Goal: Transaction & Acquisition: Purchase product/service

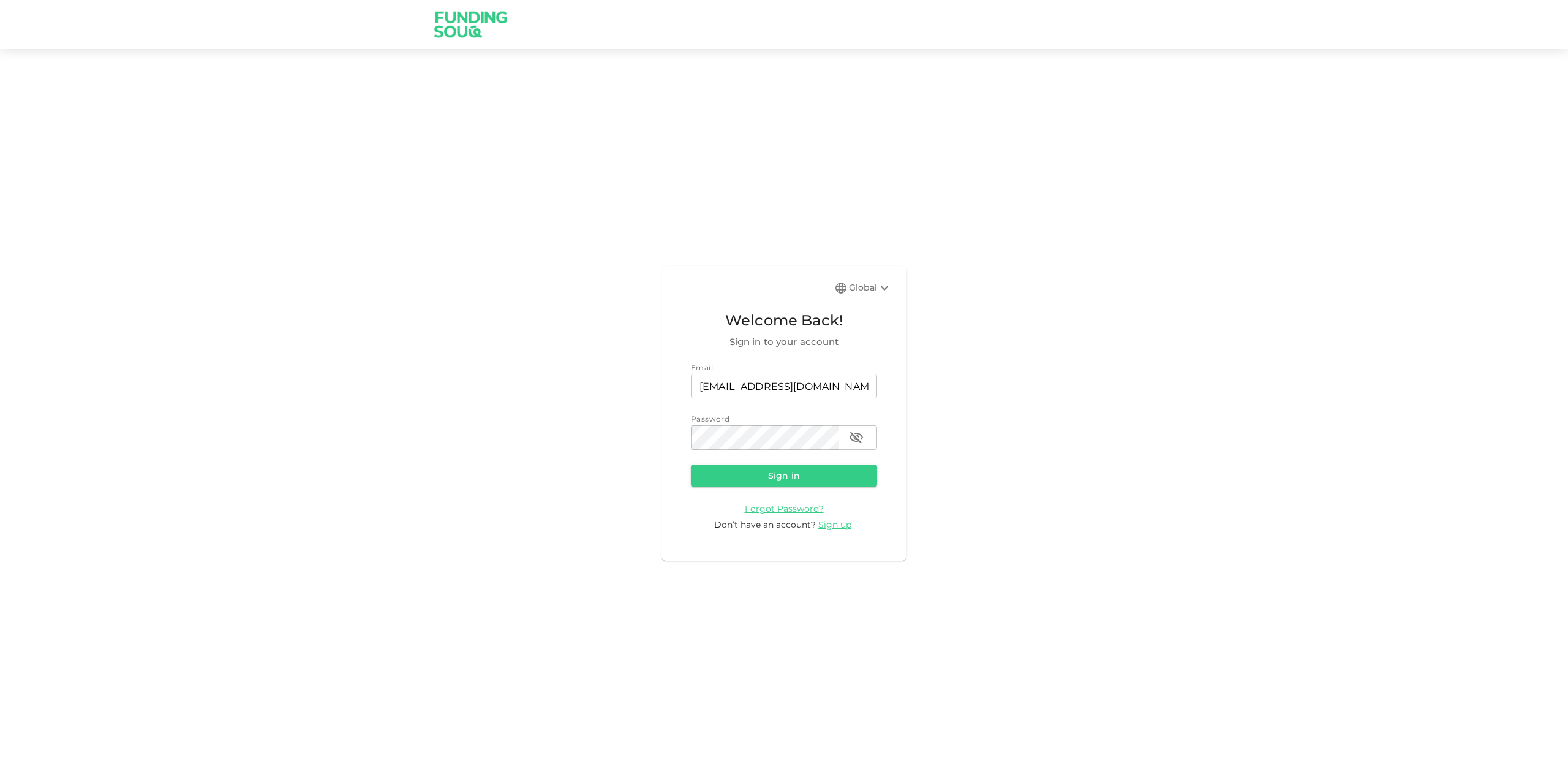
click at [811, 487] on form "Email email mohammadimran.mi@gmail.com email Password password password Sign in…" at bounding box center [784, 446] width 186 height 170
click at [808, 481] on button "Sign in" at bounding box center [784, 475] width 186 height 22
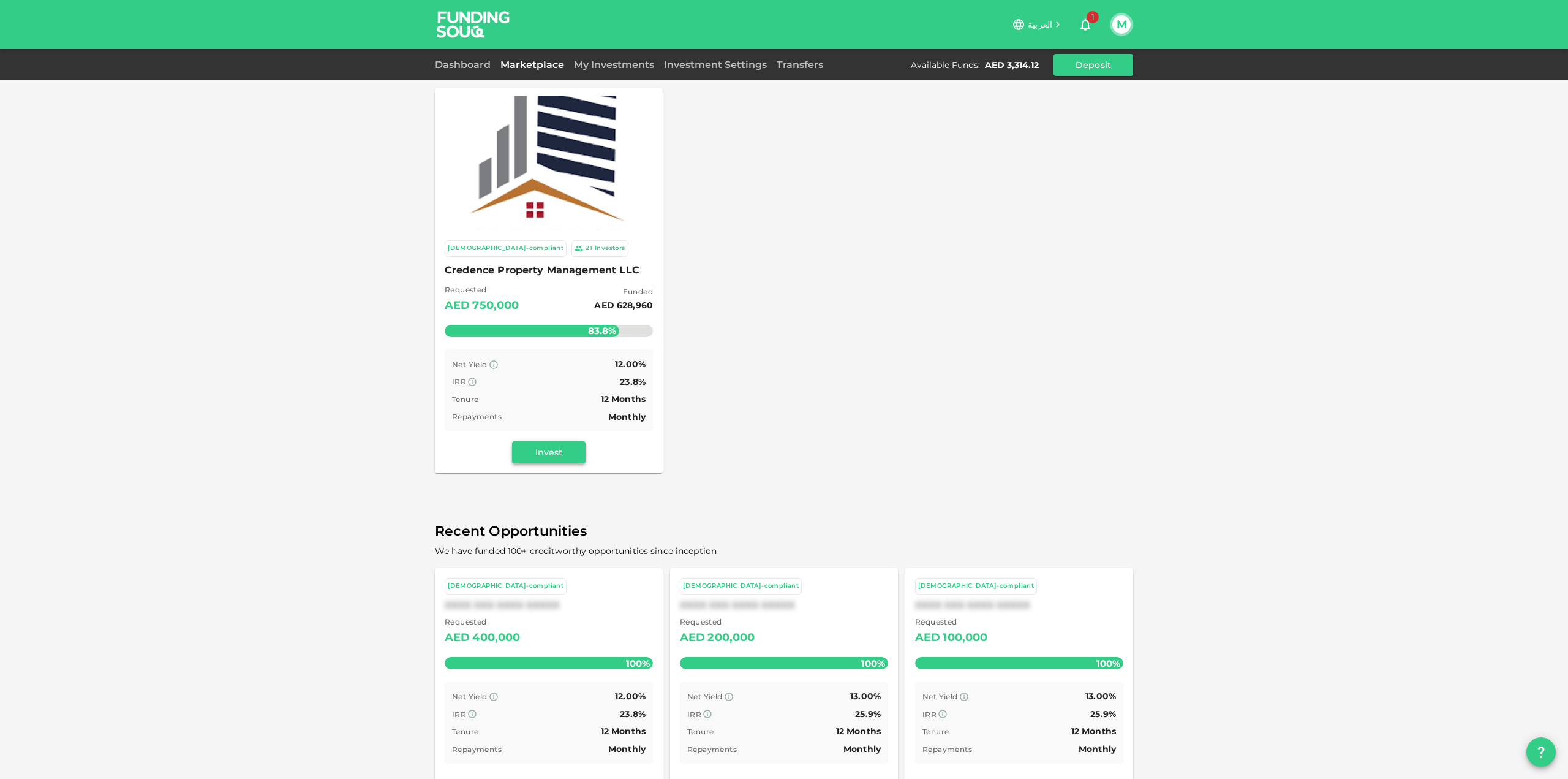
click at [555, 455] on button "Invest" at bounding box center [549, 452] width 74 height 22
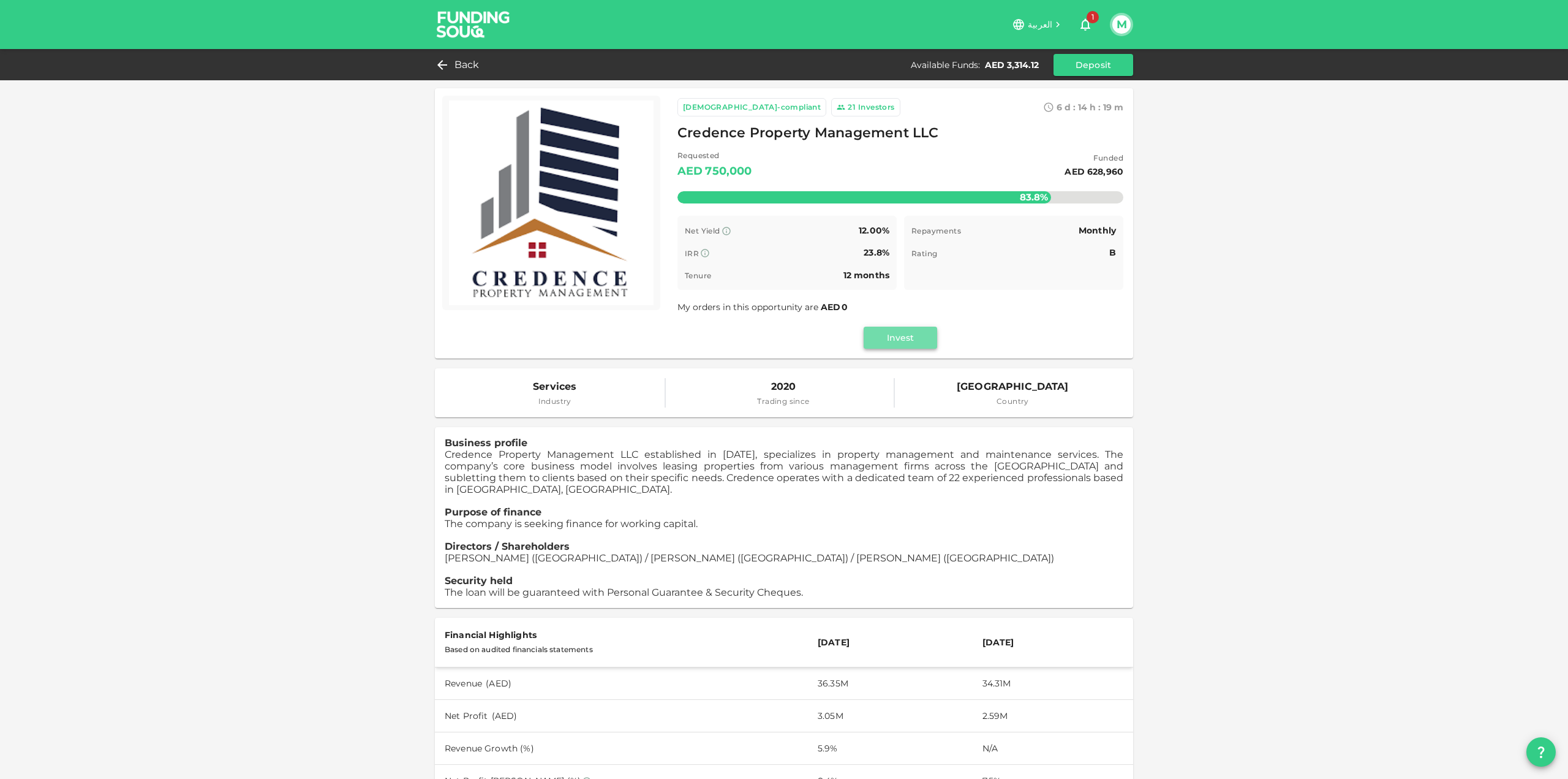
click at [897, 341] on button "Invest" at bounding box center [900, 338] width 74 height 22
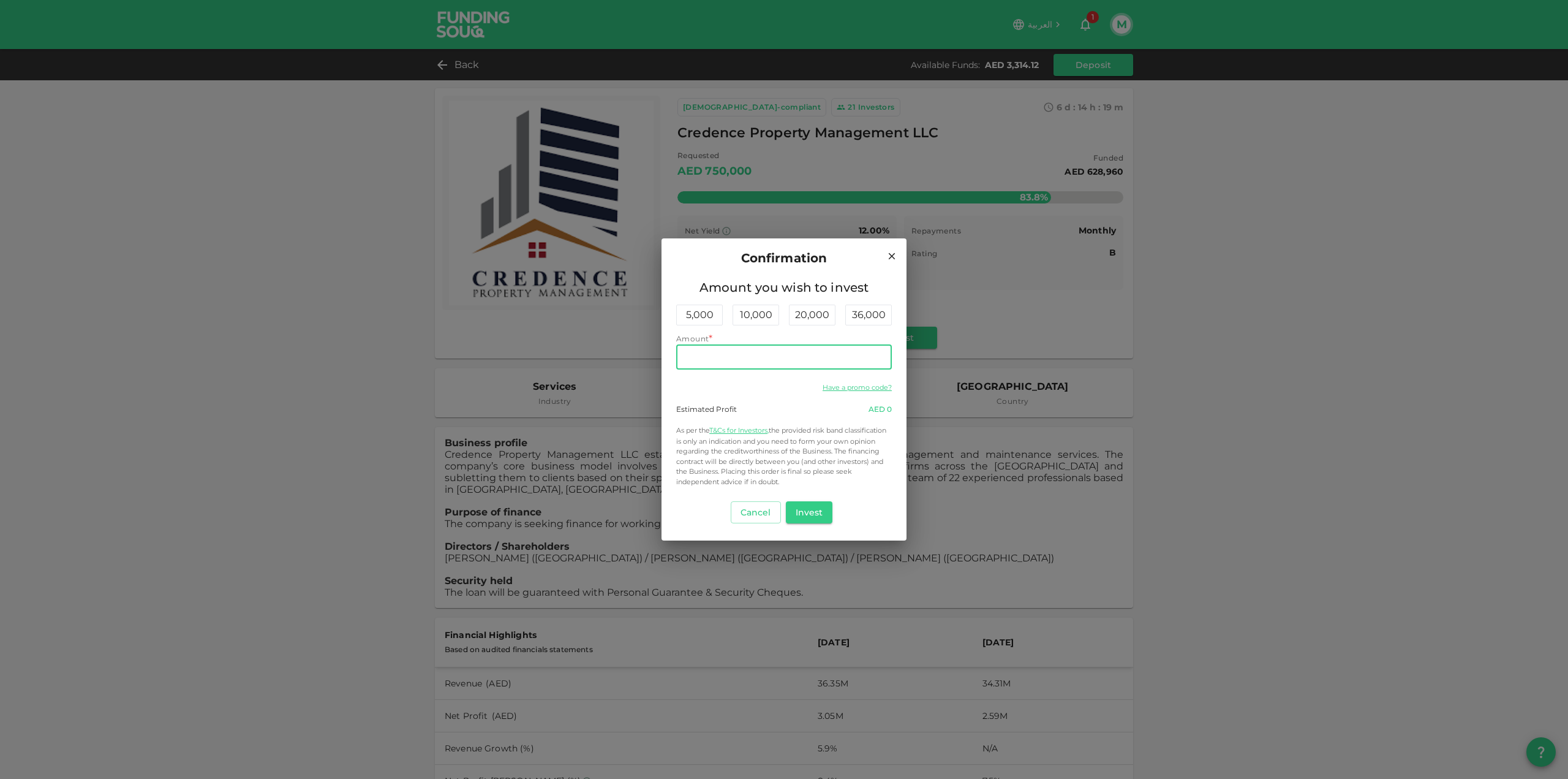
click at [794, 346] on input "Amount" at bounding box center [784, 357] width 215 height 24
type input "600"
click at [788, 405] on div "Estimated Profit AED 72.00" at bounding box center [784, 409] width 215 height 11
click at [810, 514] on button "Invest" at bounding box center [810, 512] width 47 height 22
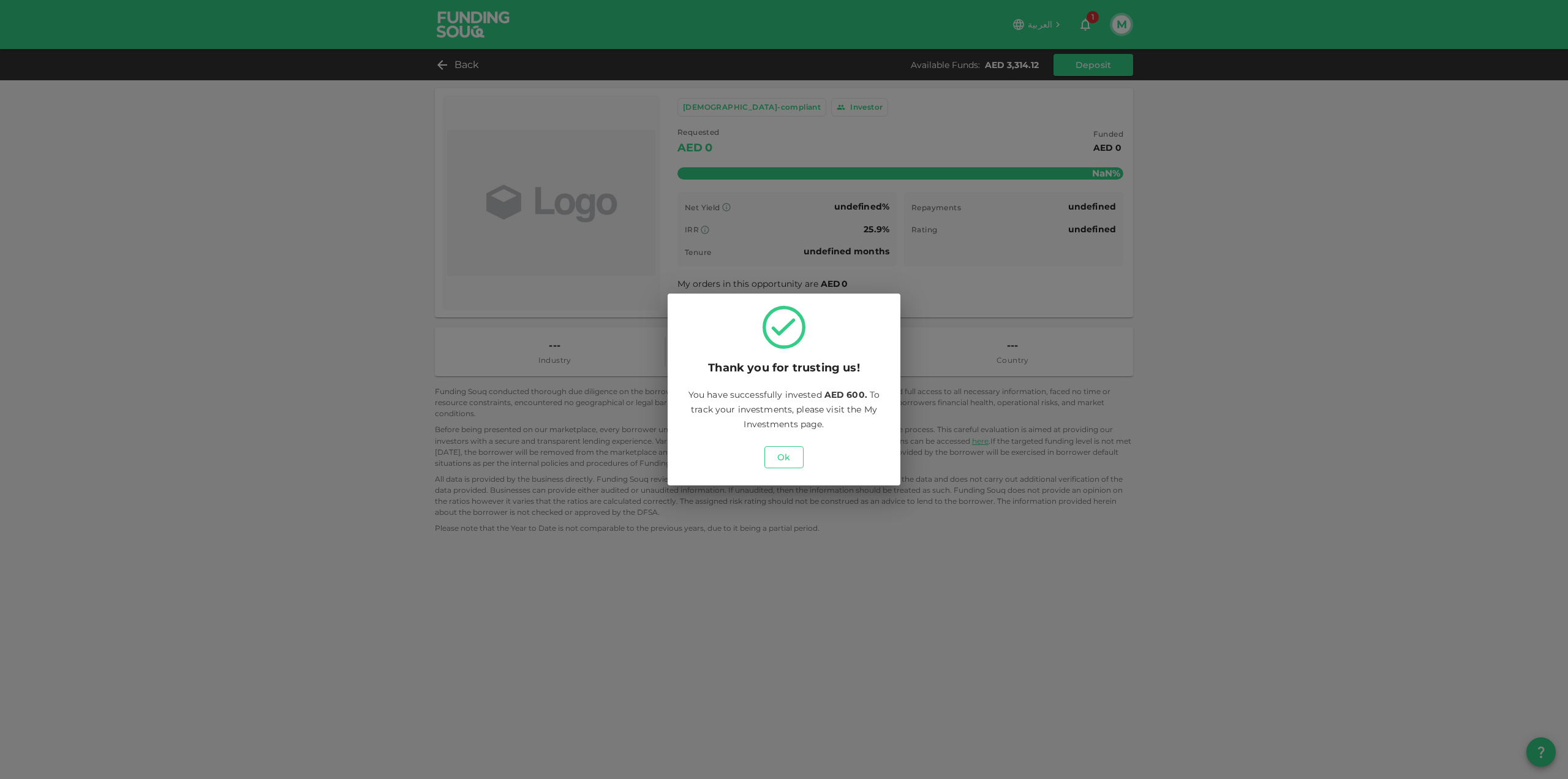
click at [788, 460] on button "Ok" at bounding box center [784, 457] width 39 height 22
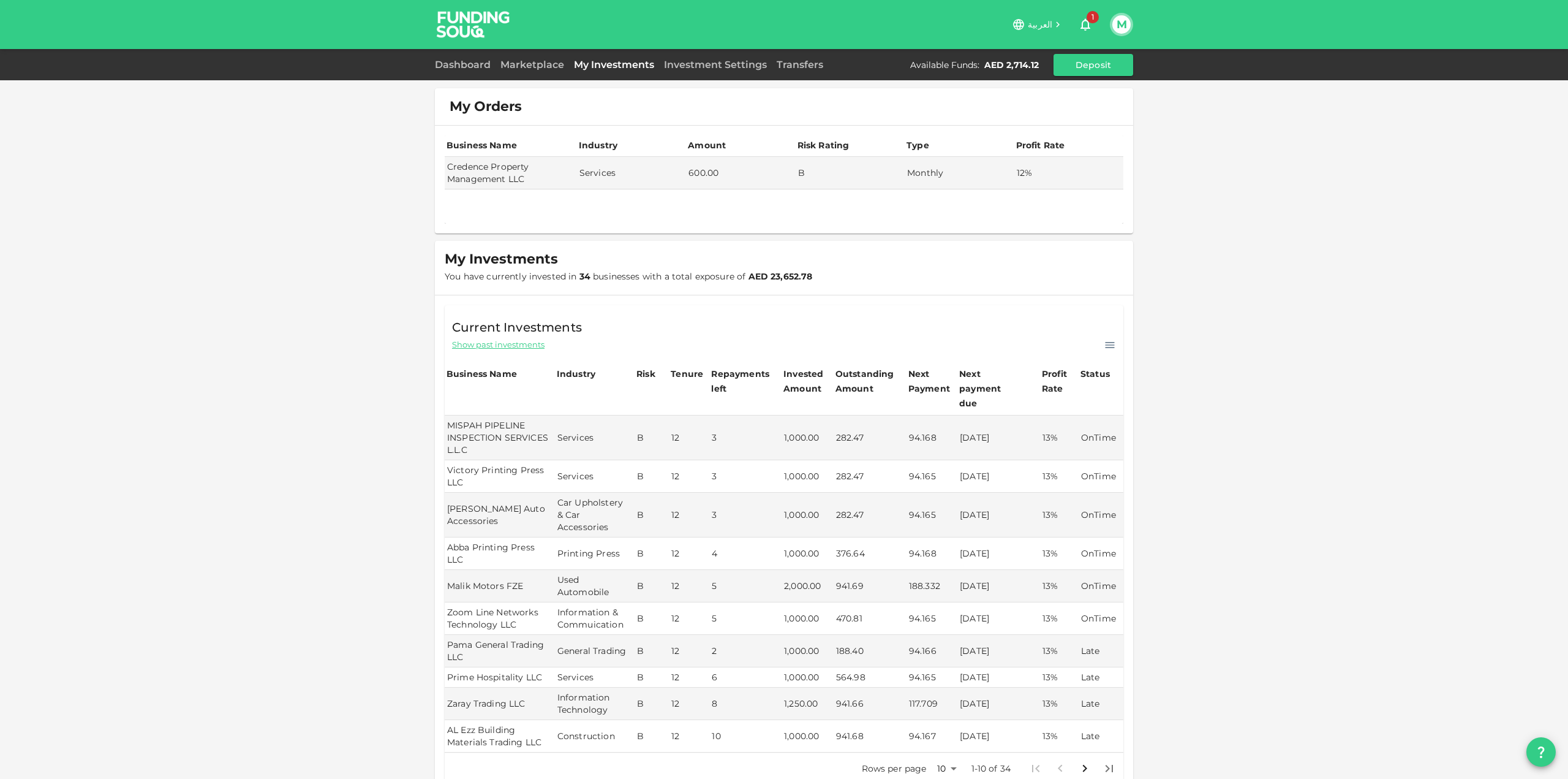
click at [1088, 26] on icon "button" at bounding box center [1086, 24] width 15 height 15
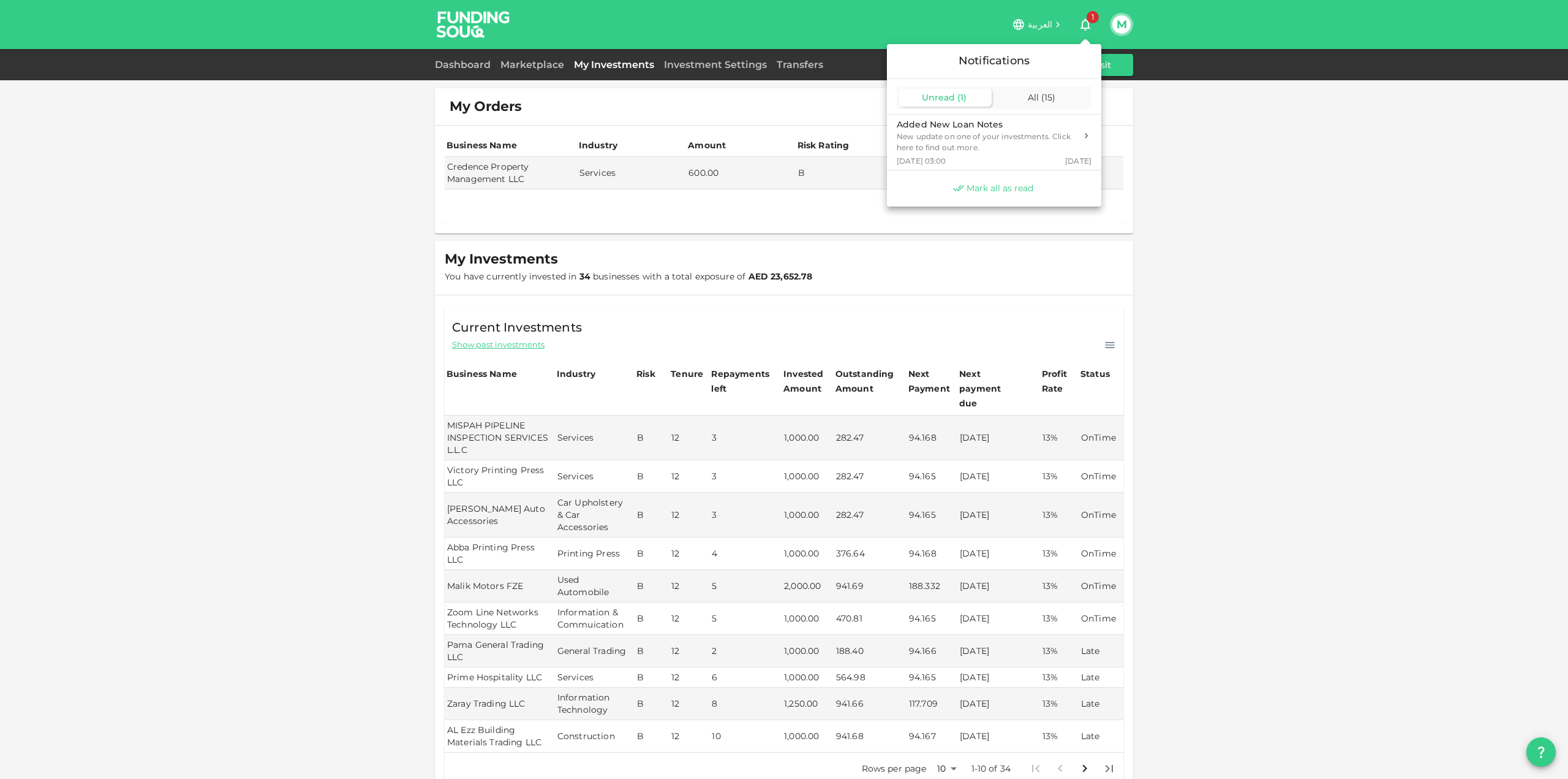
click at [1015, 190] on span "Mark all as read" at bounding box center [999, 188] width 67 height 12
click at [468, 64] on div at bounding box center [784, 389] width 1568 height 779
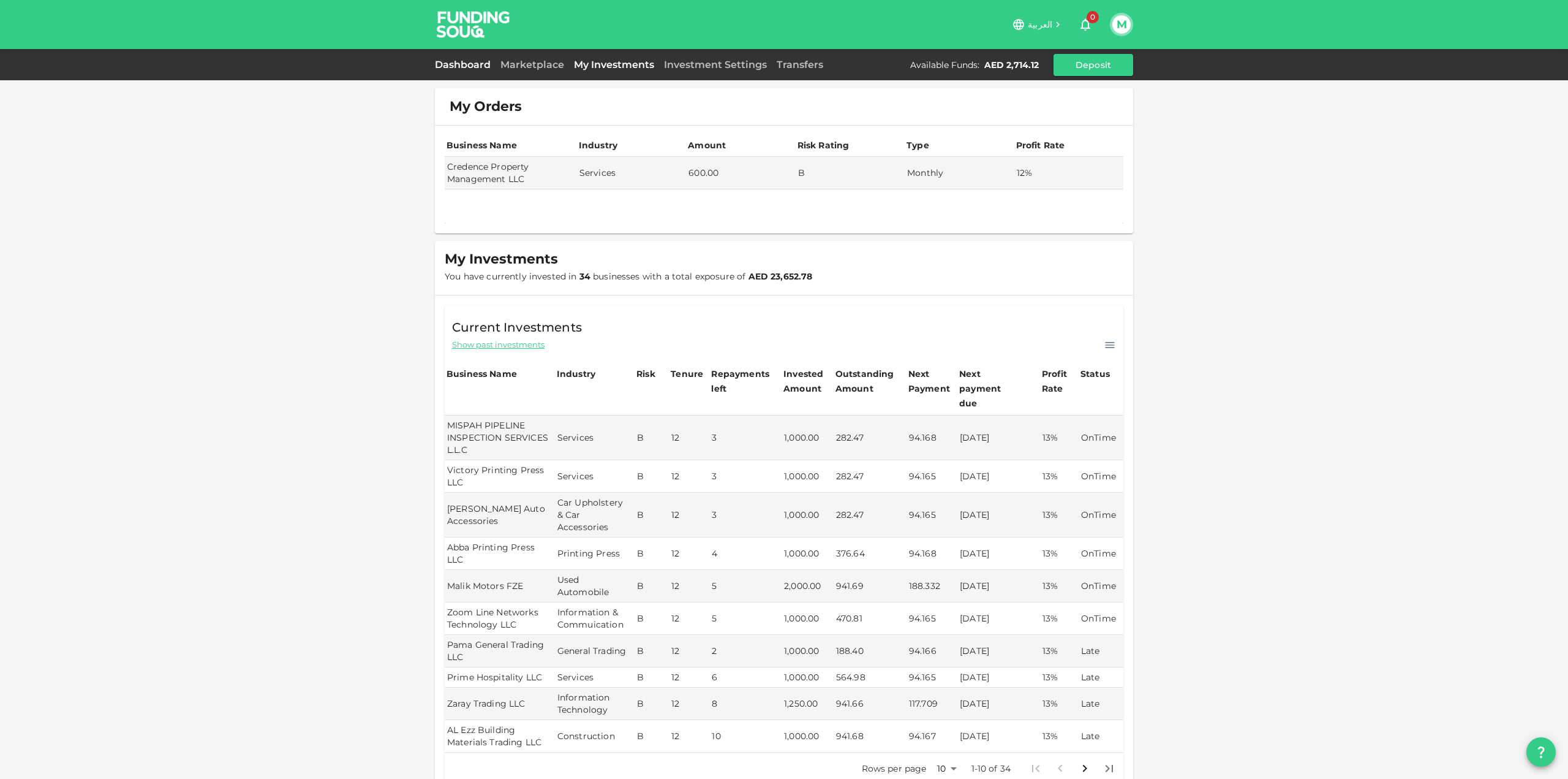
click at [468, 64] on link "Dashboard" at bounding box center [465, 65] width 60 height 12
